Goal: Task Accomplishment & Management: Manage account settings

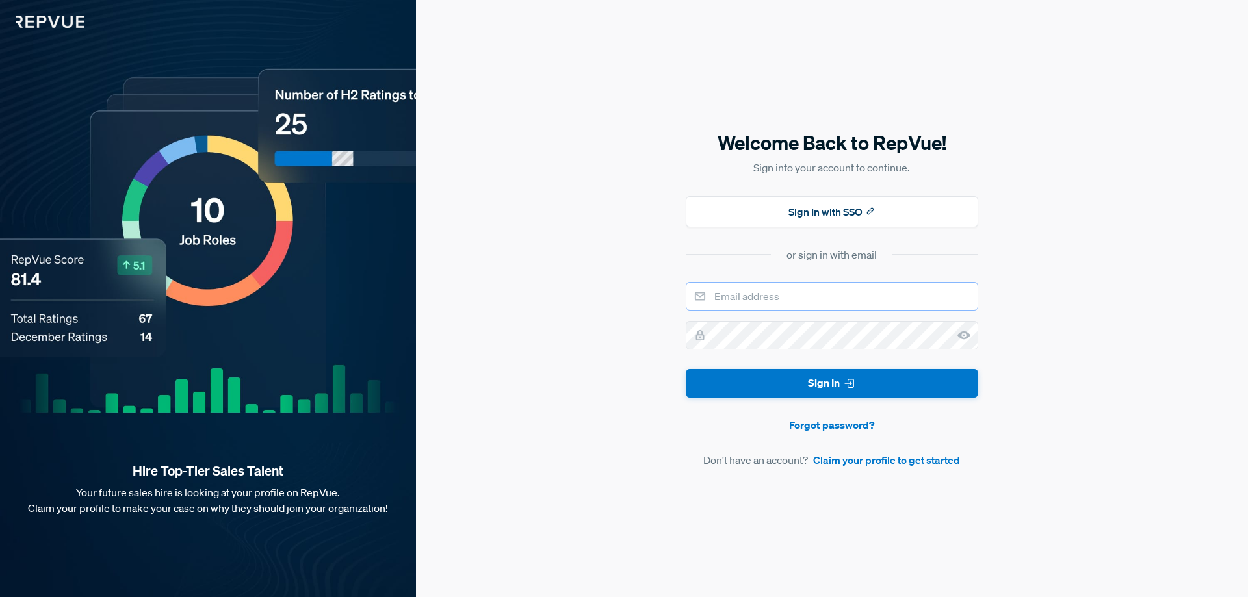
click at [790, 291] on input "email" at bounding box center [832, 296] width 292 height 29
type input "[EMAIL_ADDRESS][DOMAIN_NAME]"
click at [686, 369] on button "Sign In" at bounding box center [832, 383] width 292 height 29
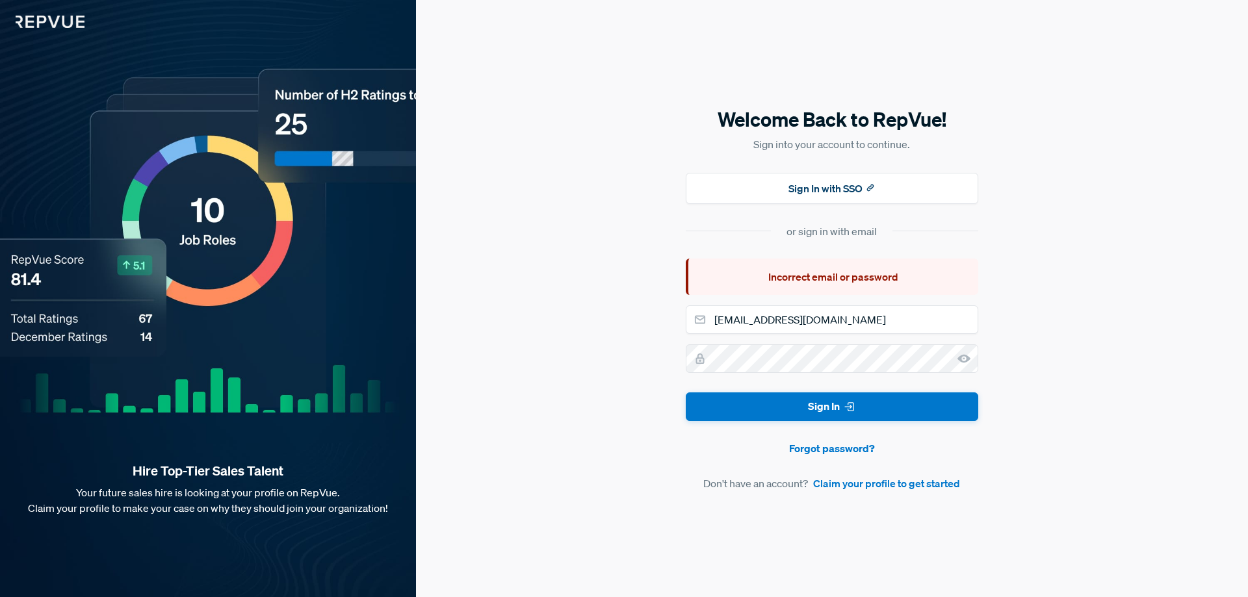
click at [958, 352] on icon at bounding box center [963, 358] width 13 height 13
click at [686, 393] on button "Sign In" at bounding box center [832, 407] width 292 height 29
click at [903, 232] on section "or sign in with email" at bounding box center [832, 232] width 292 height 16
click at [694, 142] on p "Sign into your account to continue." at bounding box center [832, 144] width 292 height 16
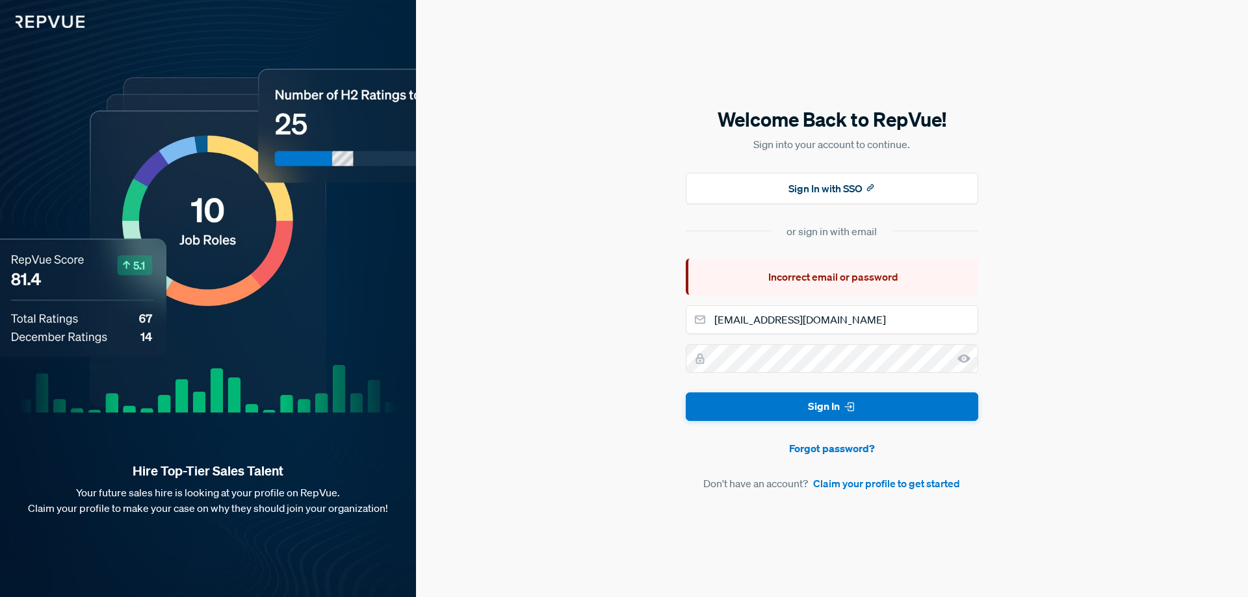
click at [652, 81] on div "Welcome Back to RepVue! Sign into your account to continue. Sign In with SSO or…" at bounding box center [832, 298] width 832 height 597
click at [653, 81] on div "Welcome Back to RepVue! Sign into your account to continue. Sign In with SSO or…" at bounding box center [832, 298] width 832 height 597
